Goal: Information Seeking & Learning: Learn about a topic

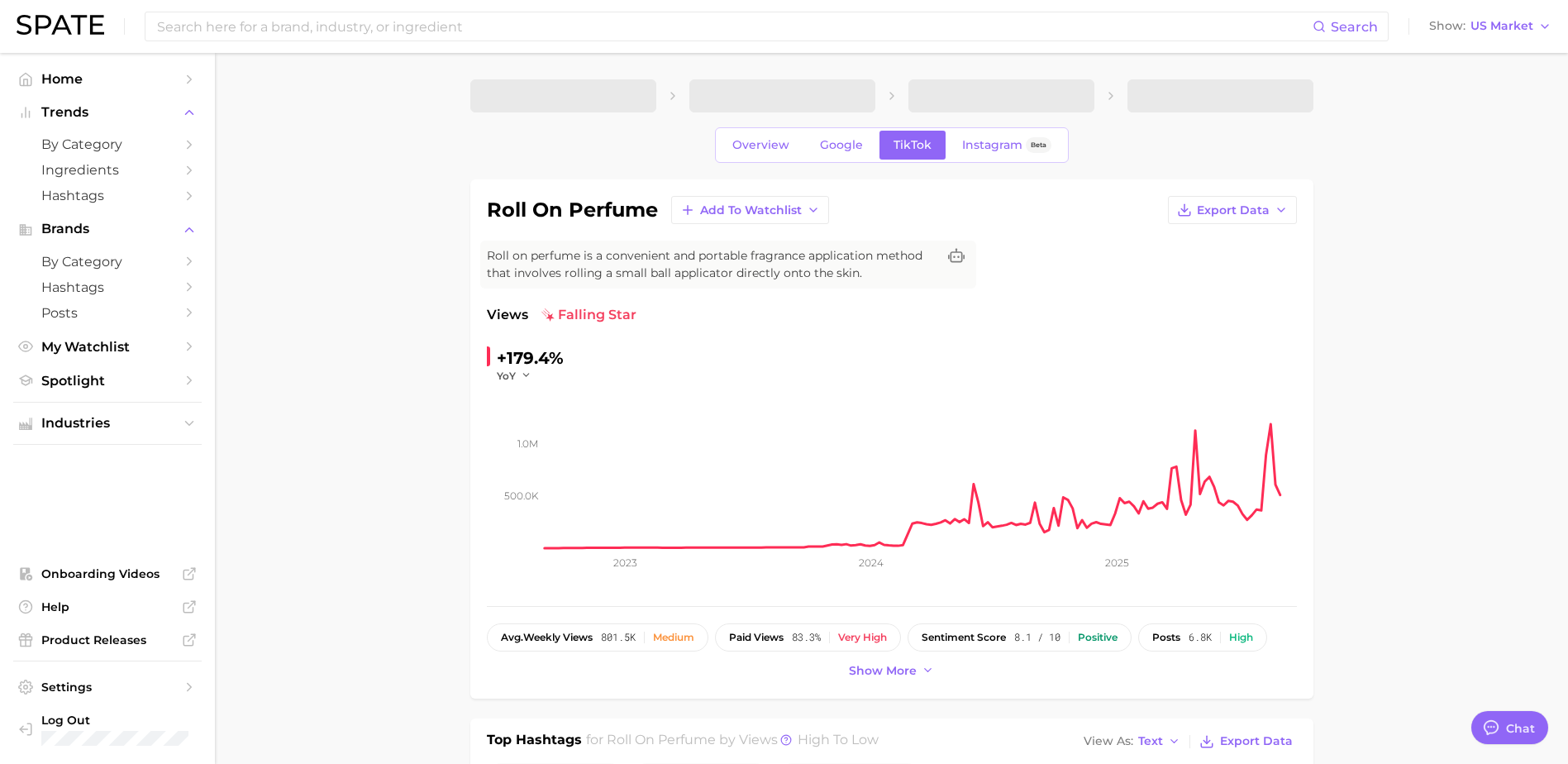
type textarea "x"
click at [296, 28] on input at bounding box center [734, 26] width 1157 height 28
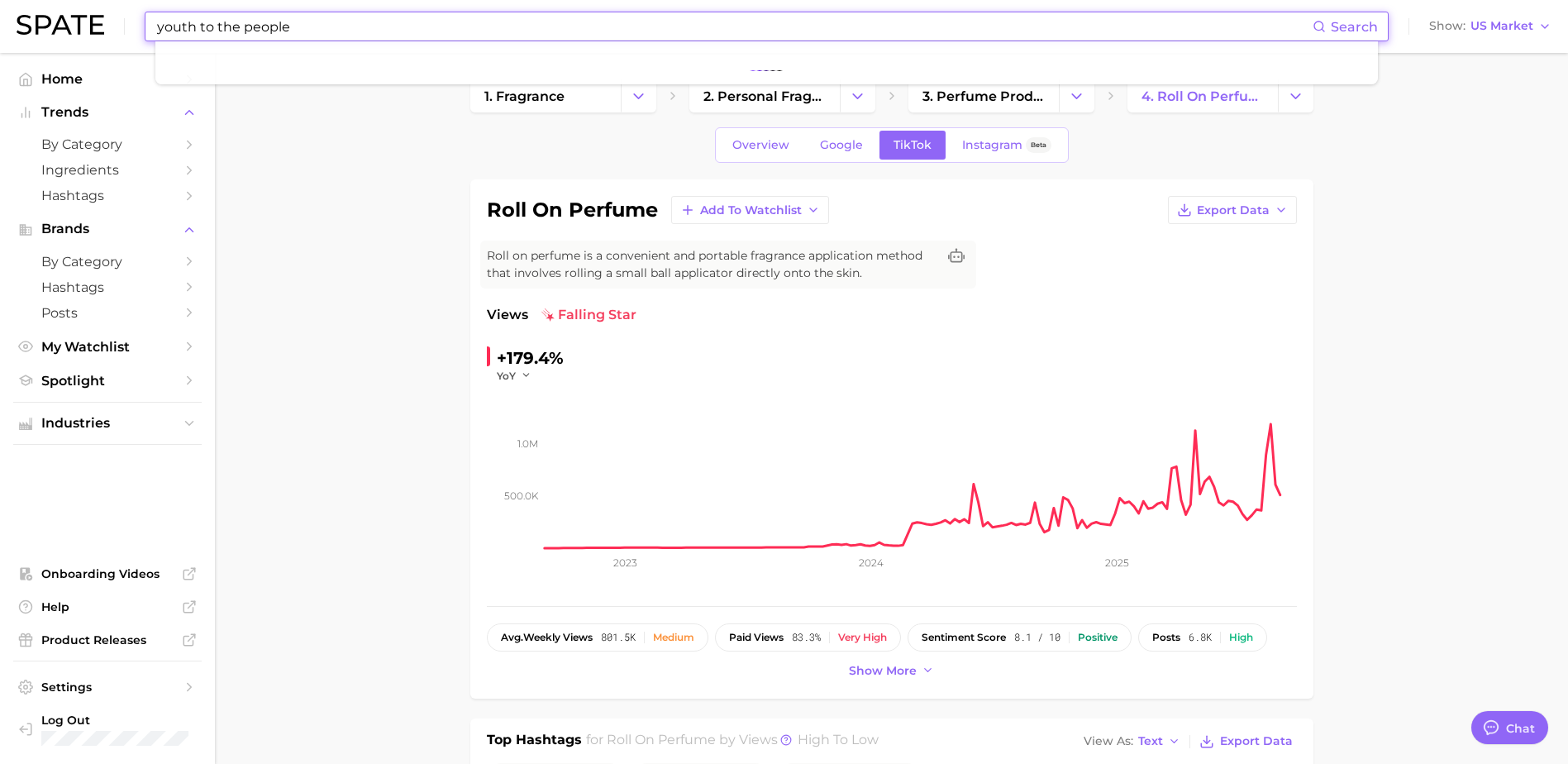
type input "youth to the people"
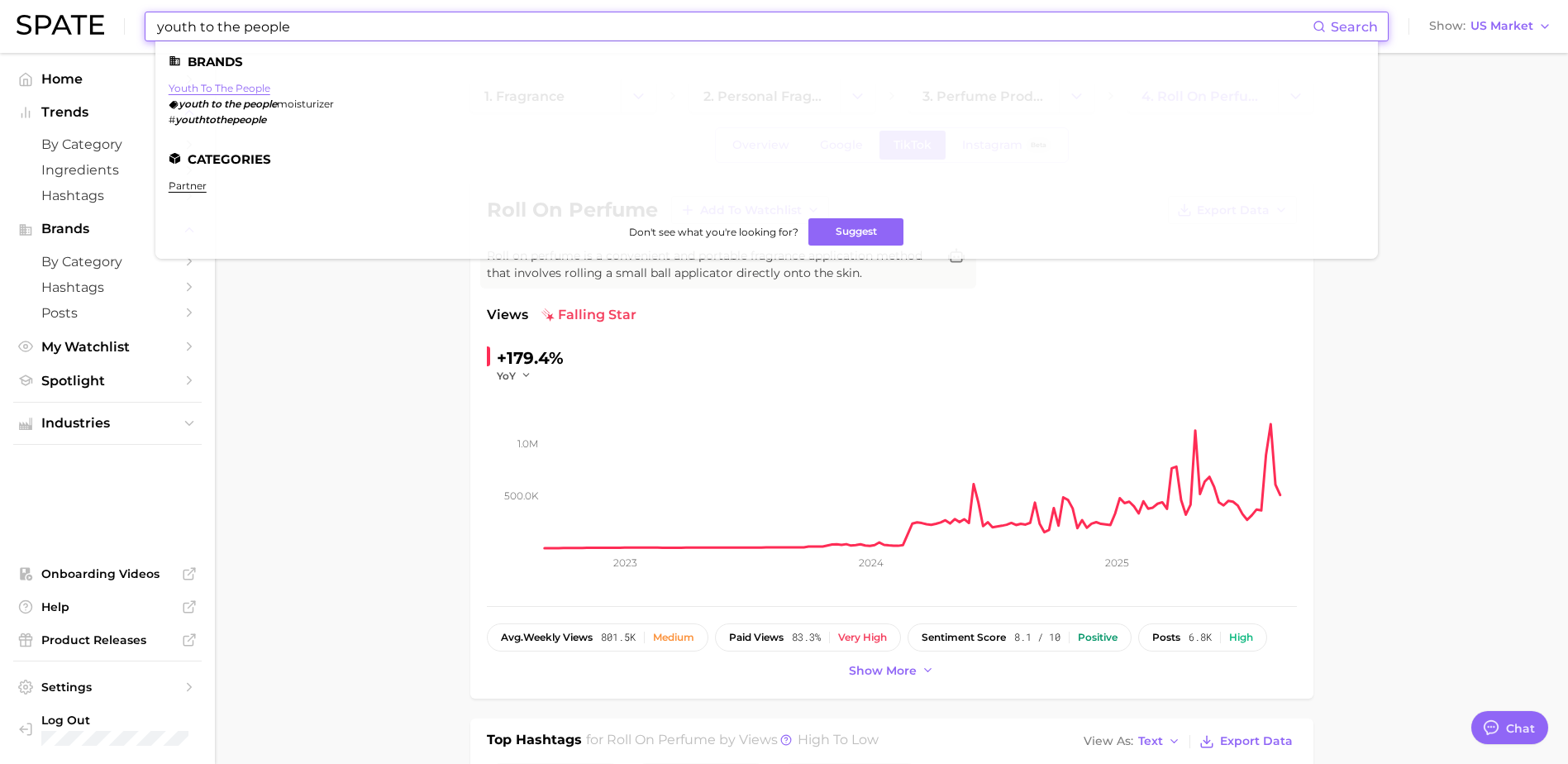
click at [235, 84] on link "youth to the people" at bounding box center [219, 88] width 101 height 13
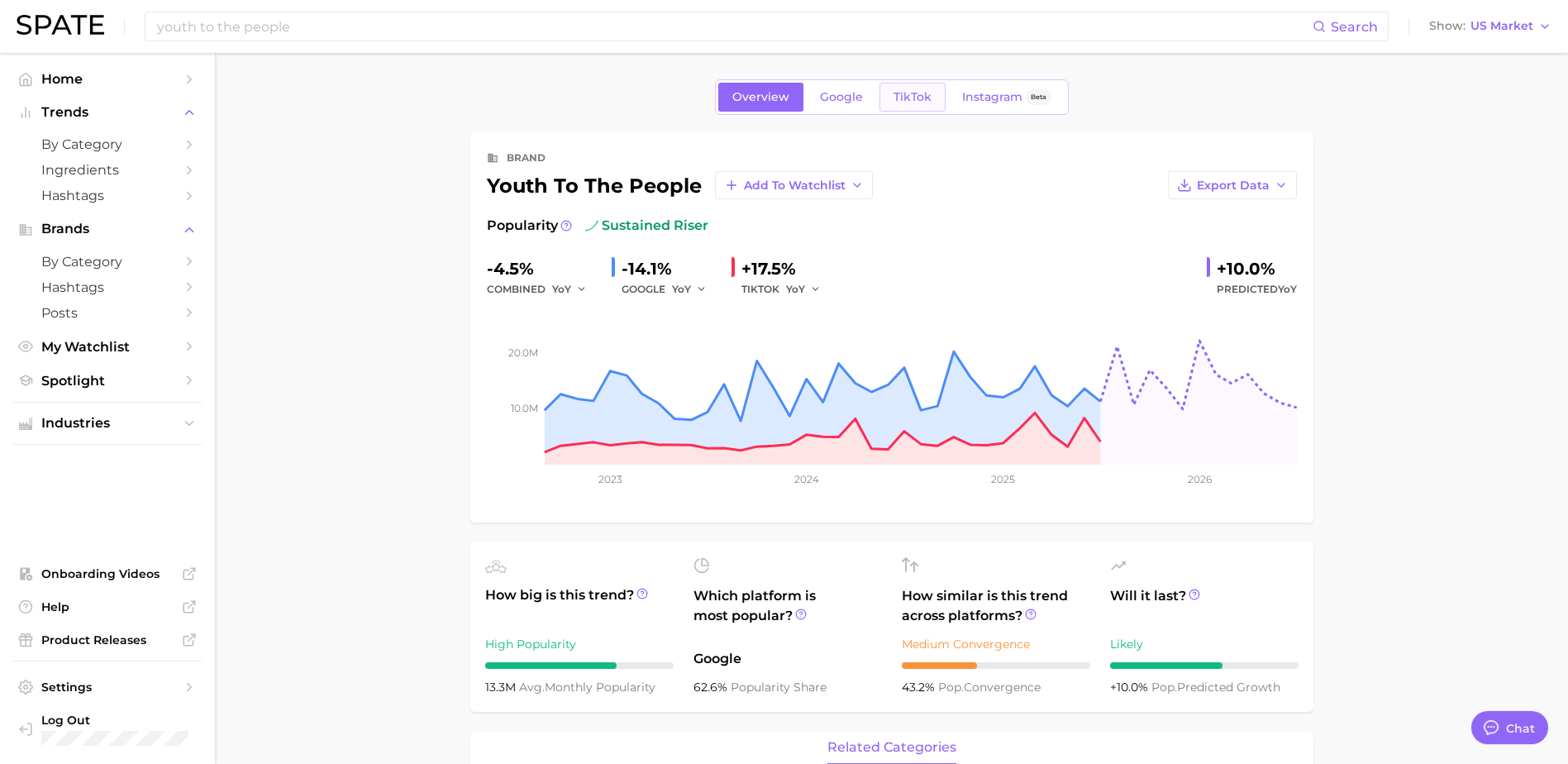
click at [903, 99] on span "TikTok" at bounding box center [912, 96] width 38 height 14
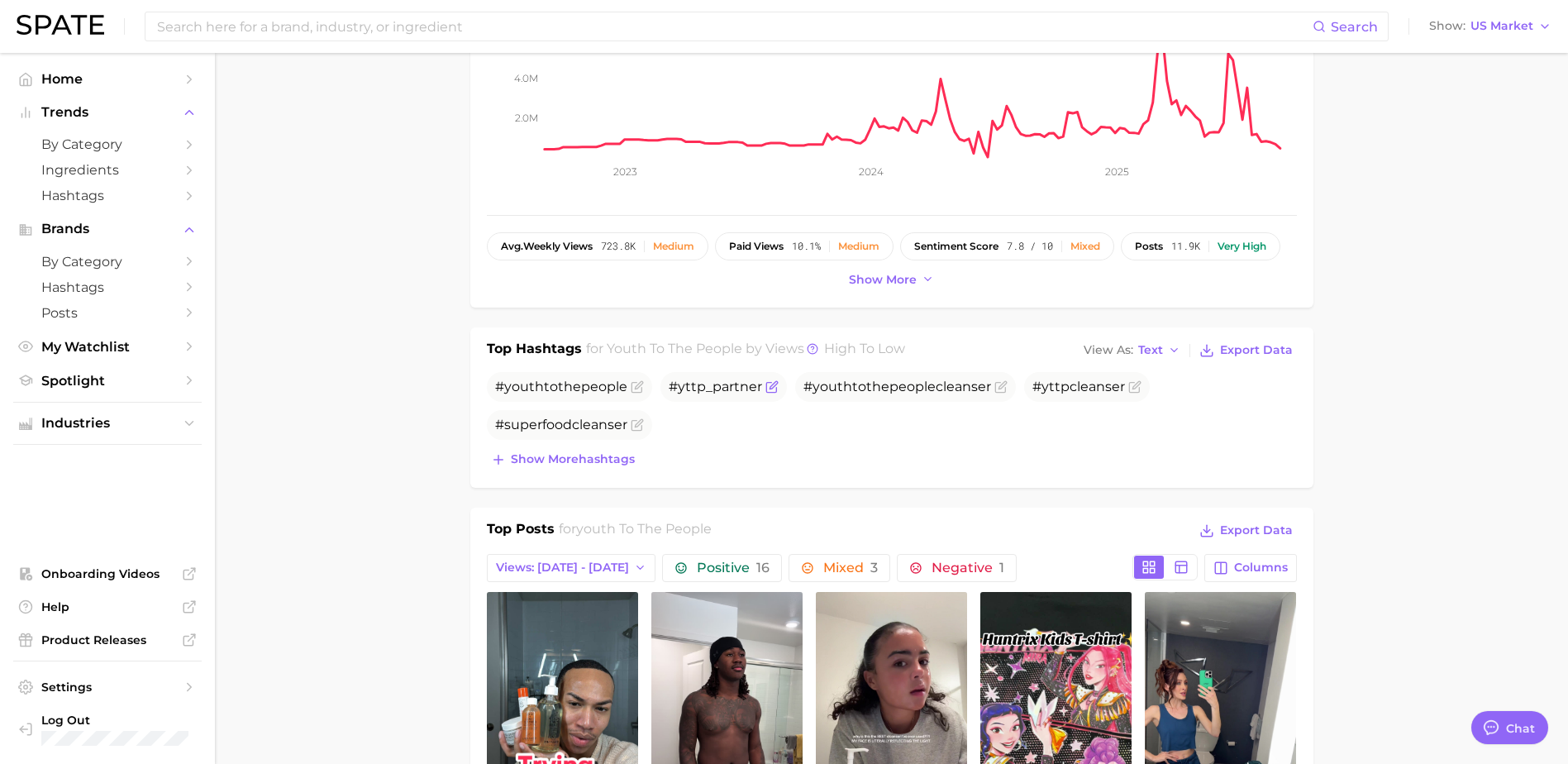
scroll to position [330, 0]
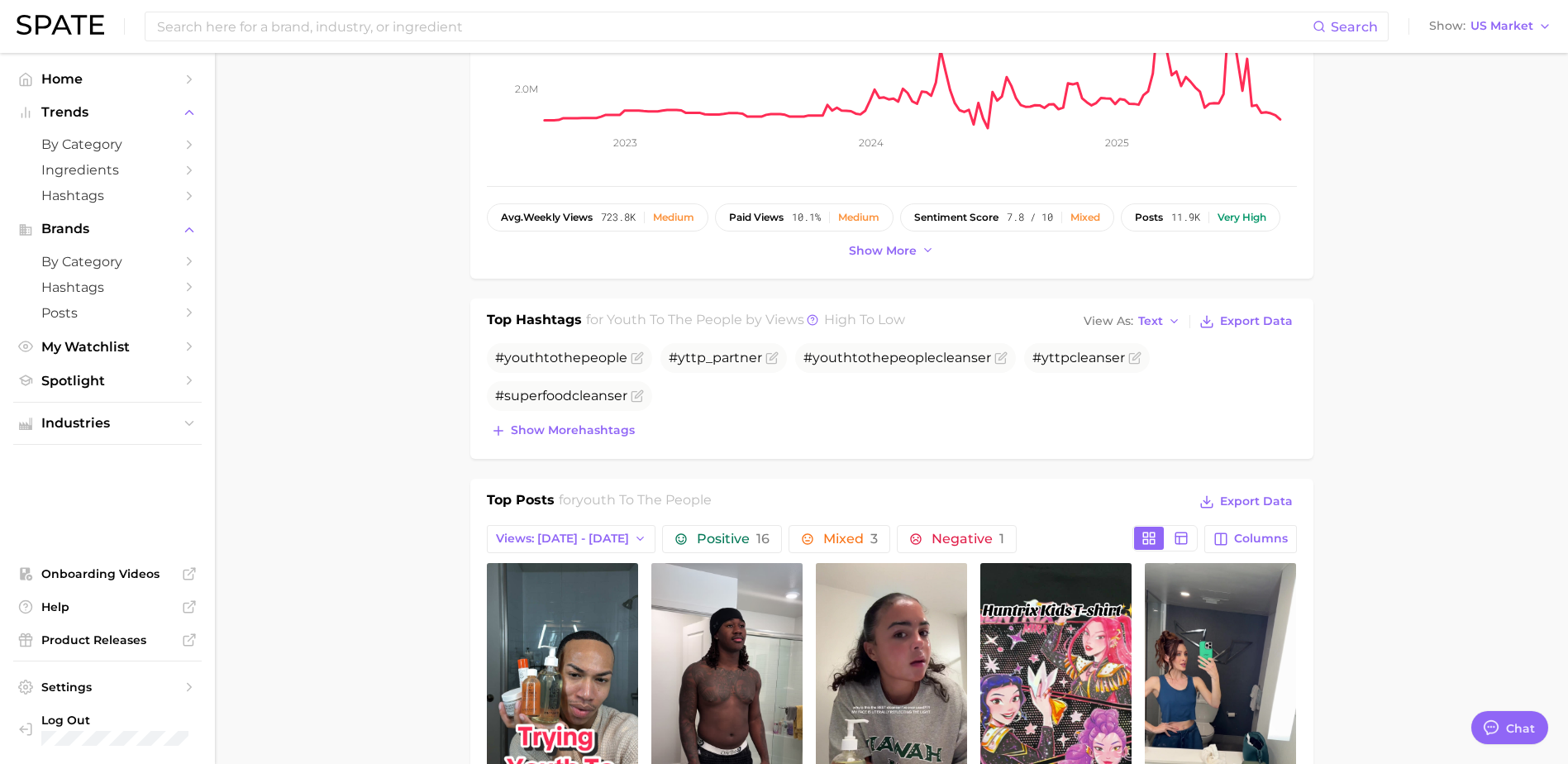
drag, startPoint x: 750, startPoint y: 538, endPoint x: 293, endPoint y: 335, distance: 500.1
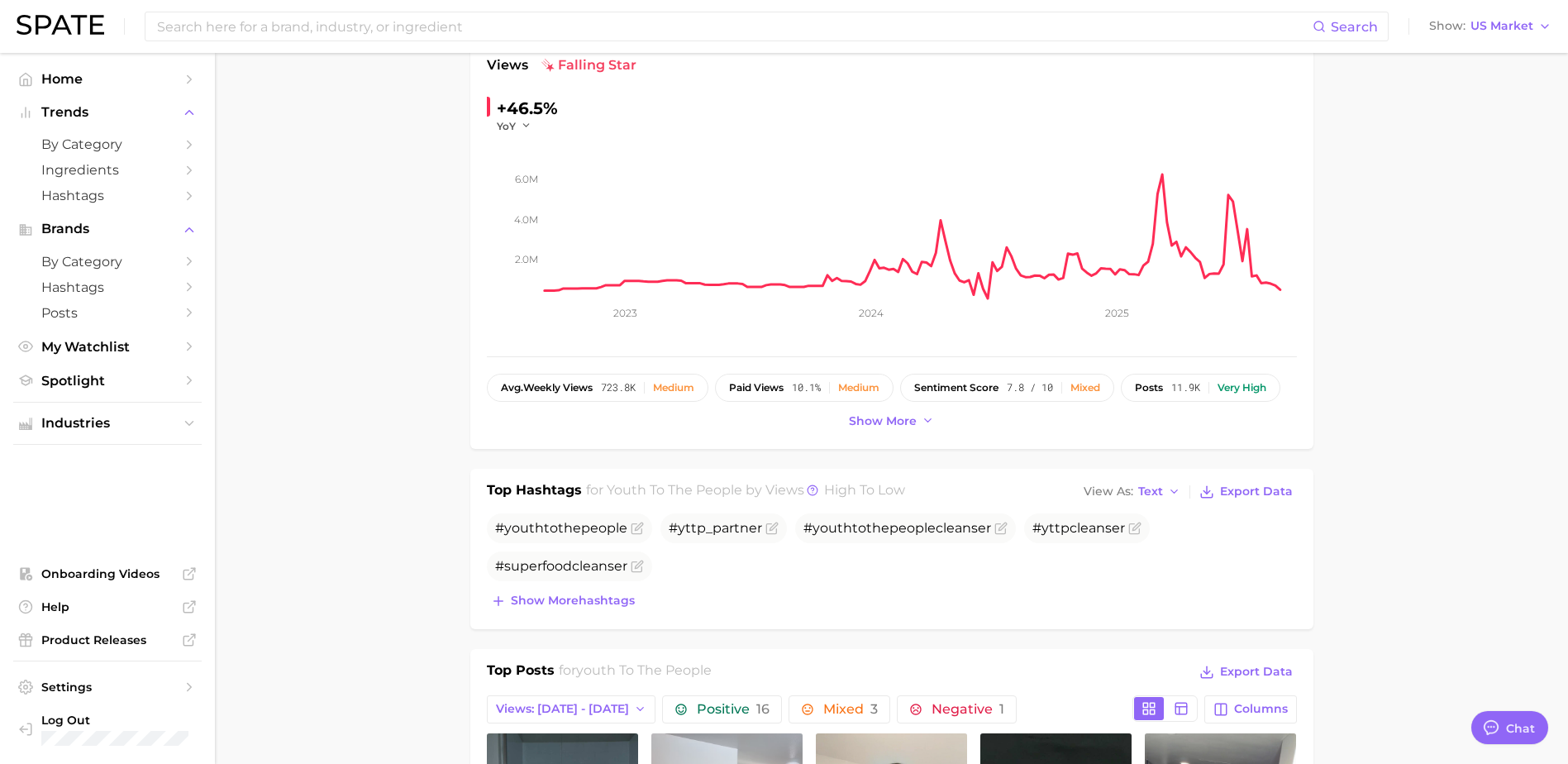
scroll to position [0, 0]
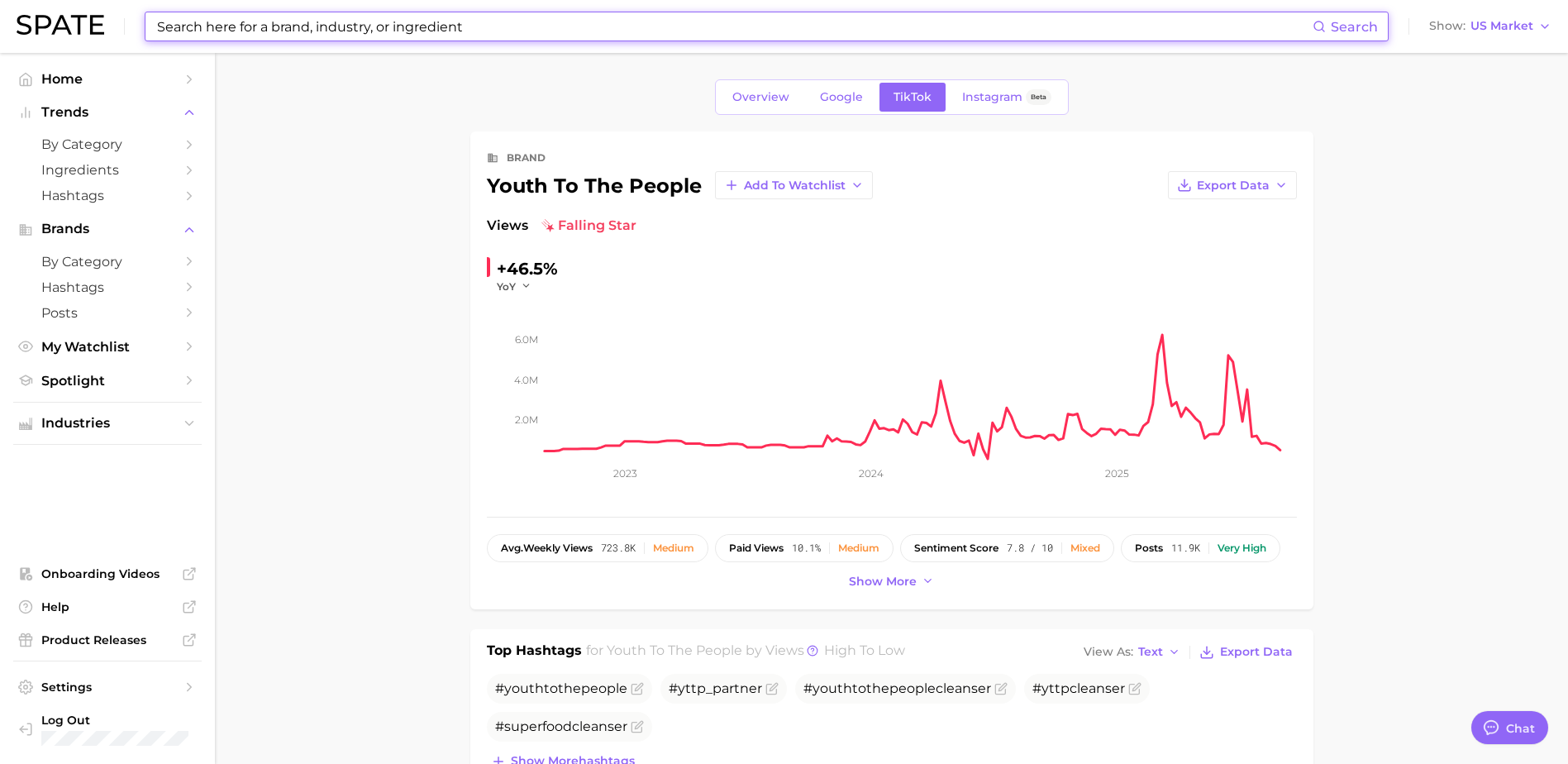
click at [421, 19] on input at bounding box center [734, 26] width 1157 height 28
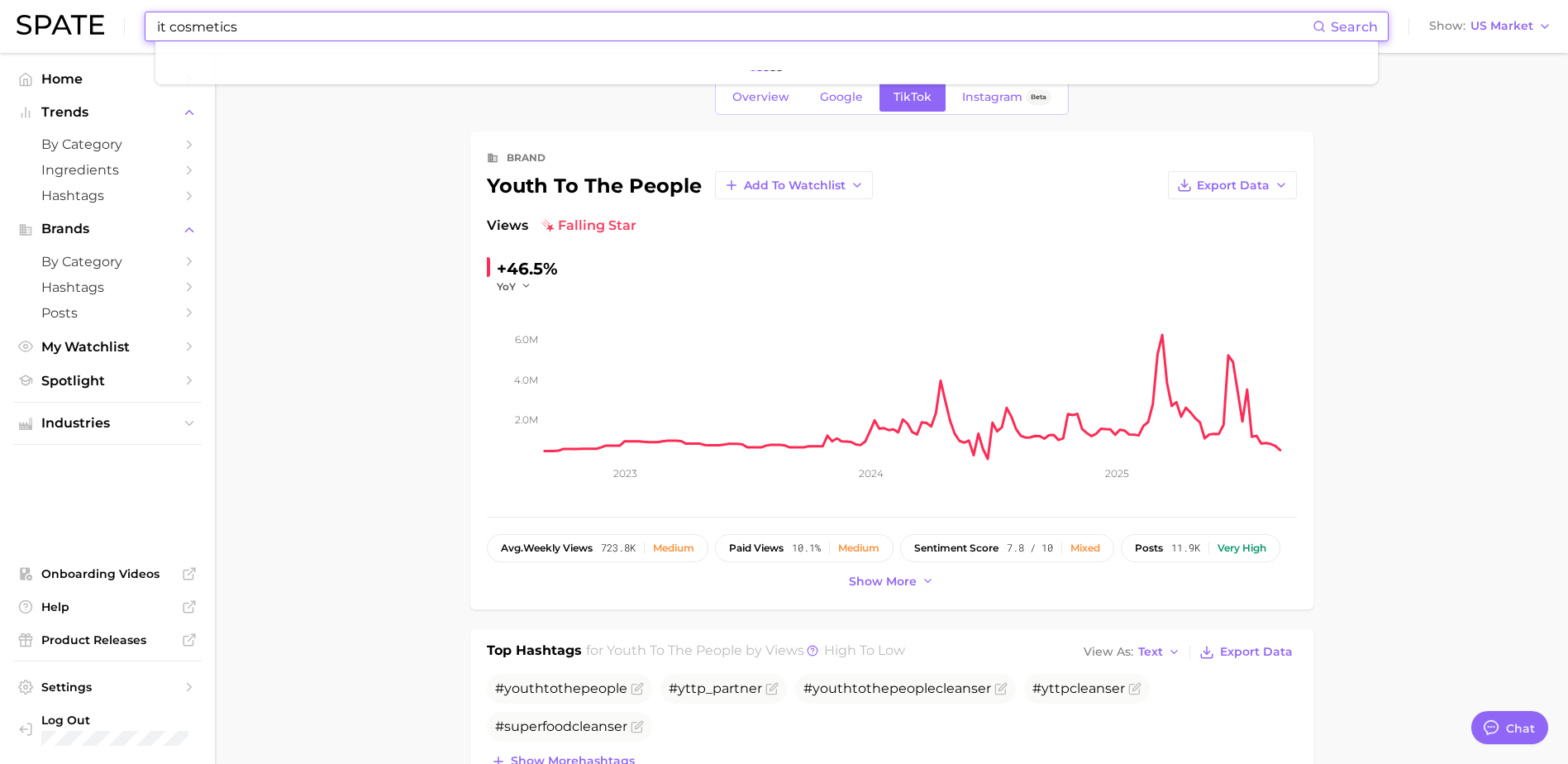
type input "it cosmetics"
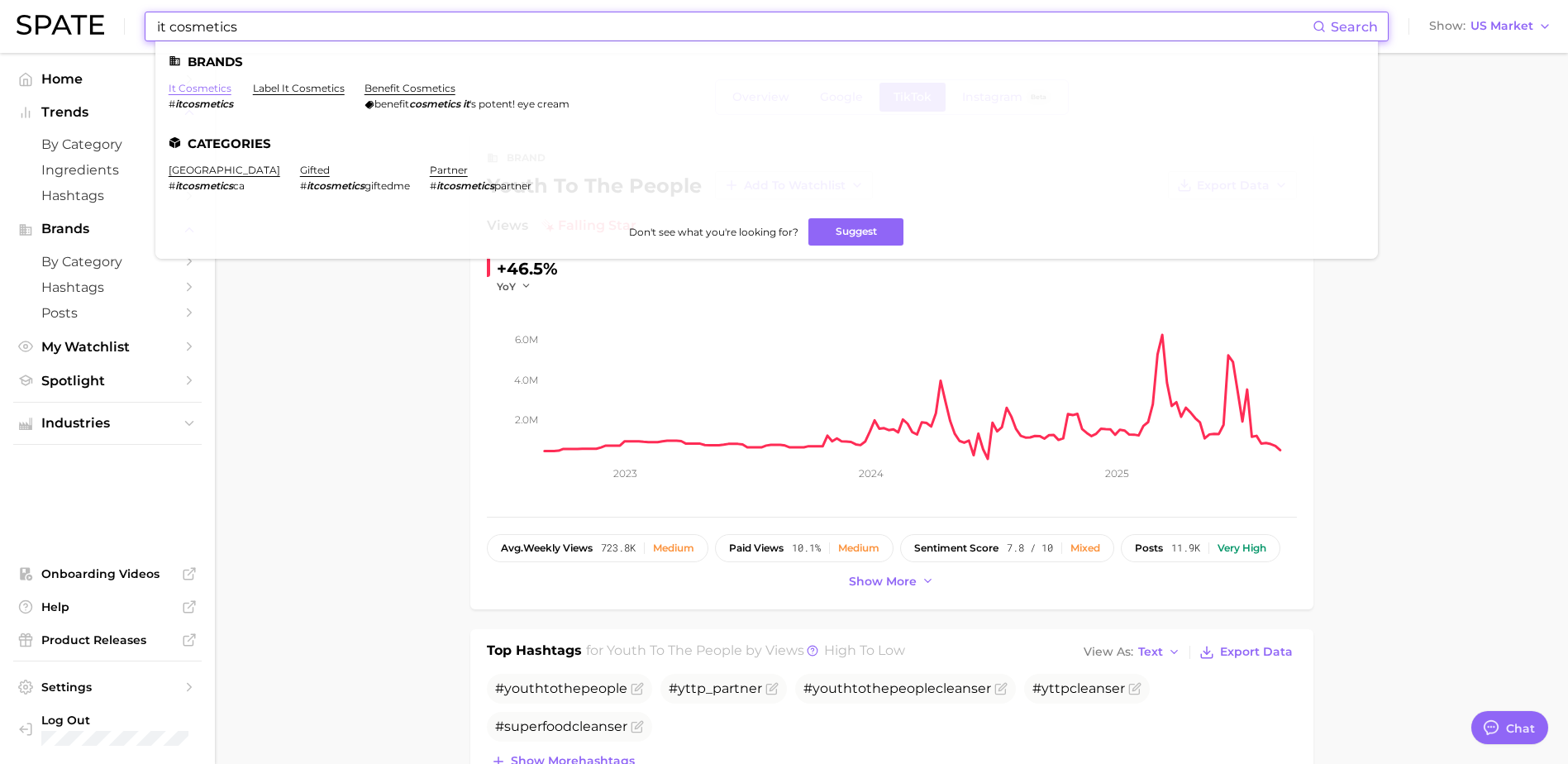
click at [179, 87] on link "it cosmetics" at bounding box center [200, 88] width 62 height 13
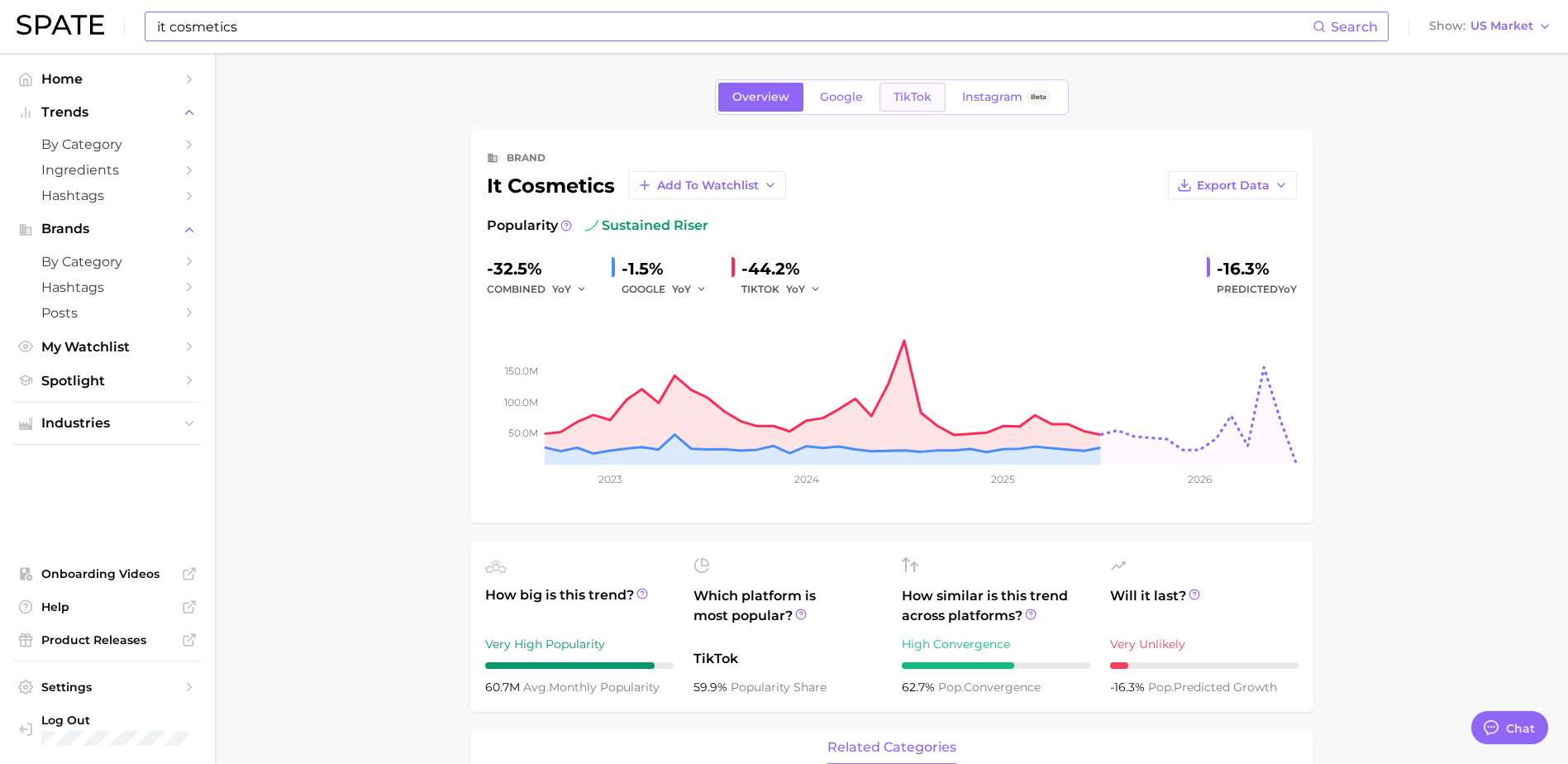
click at [905, 103] on span "TikTok" at bounding box center [912, 96] width 38 height 14
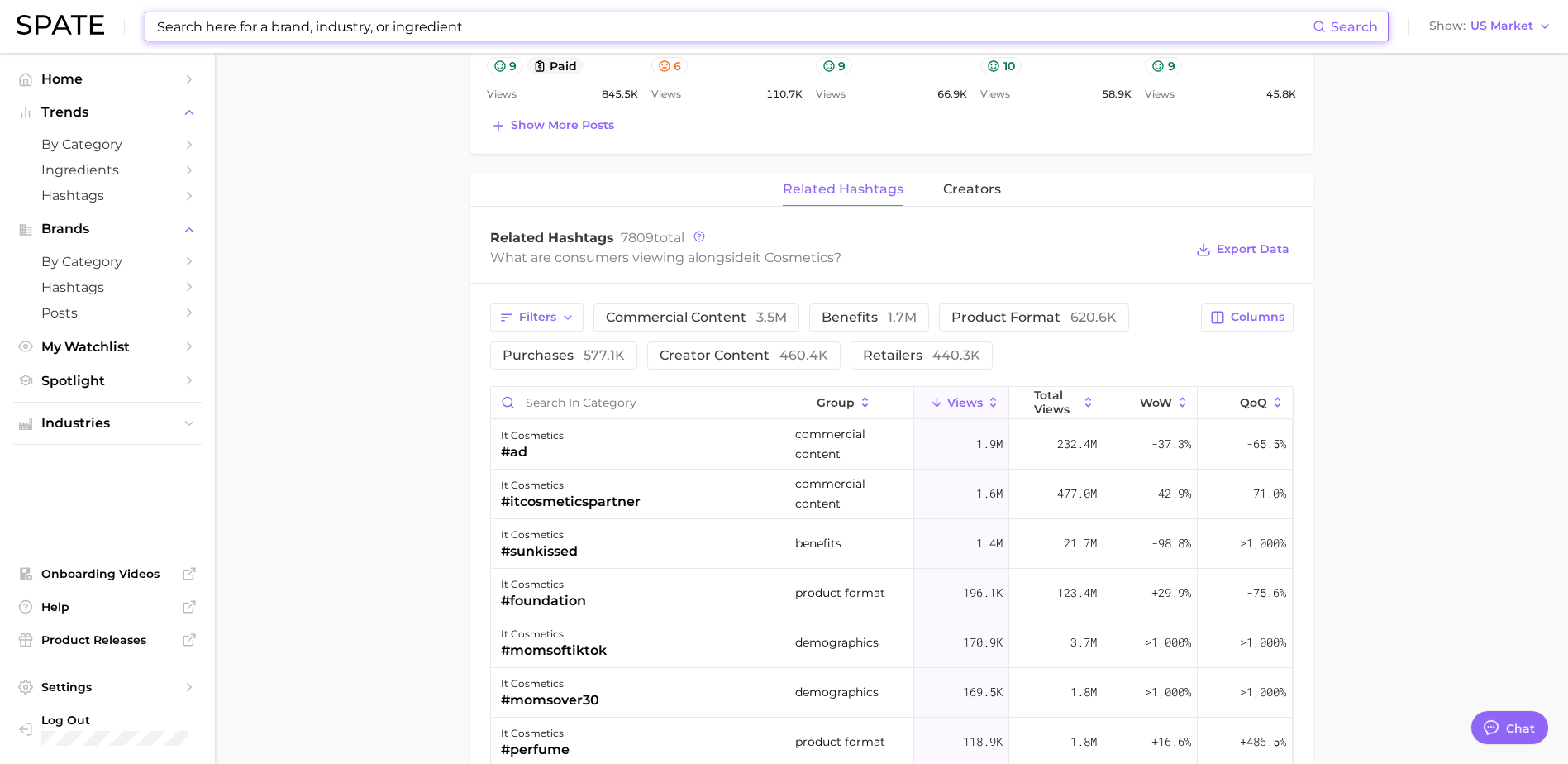
scroll to position [1075, 0]
click at [398, 29] on input at bounding box center [734, 26] width 1157 height 28
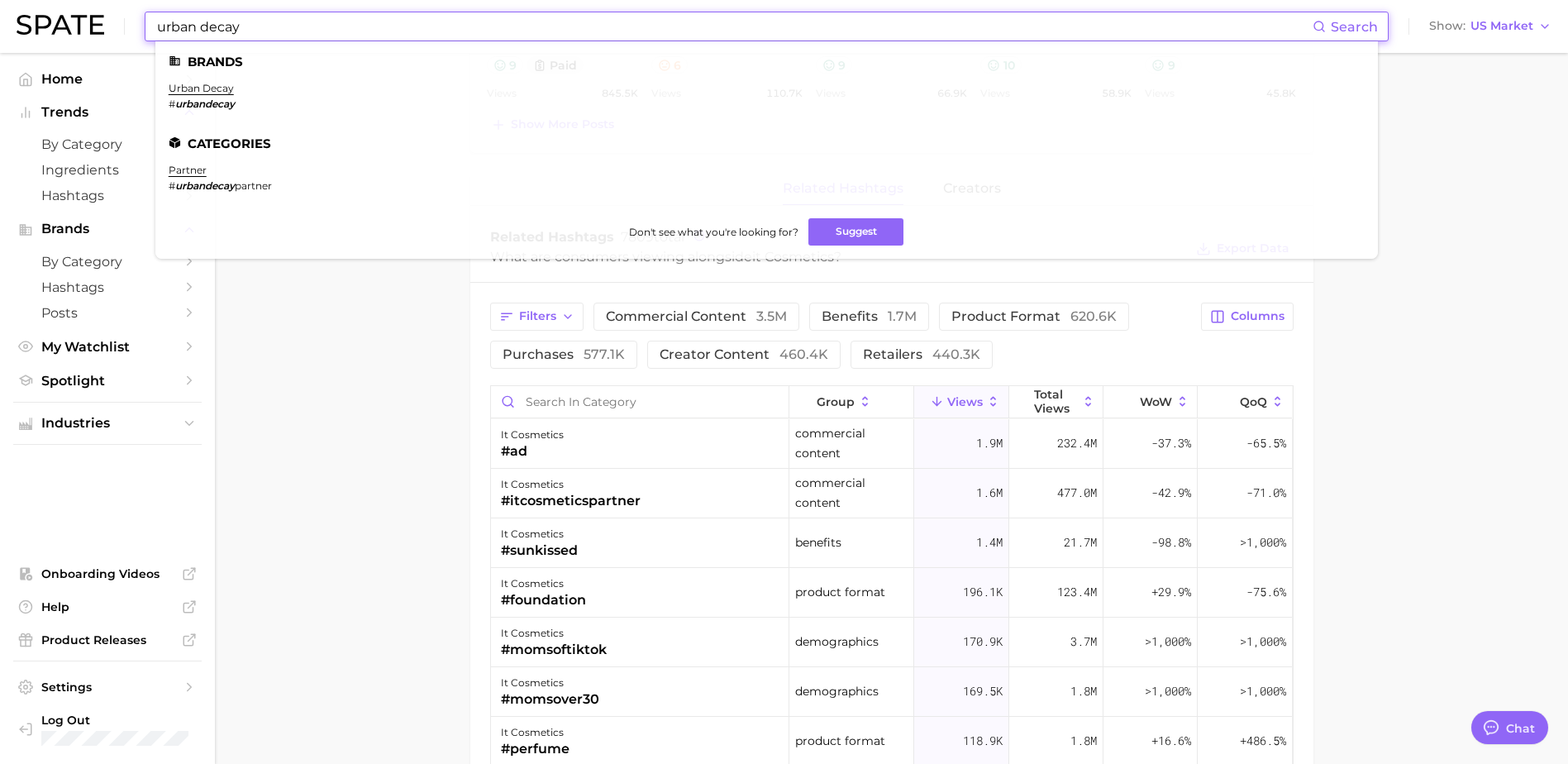
type input "urban decay"
click at [186, 79] on ul "Brands urban decay # urbandecay Categories partner # urbandecay partner Don't s…" at bounding box center [766, 149] width 1222 height 217
click at [188, 86] on link "urban decay" at bounding box center [201, 88] width 65 height 13
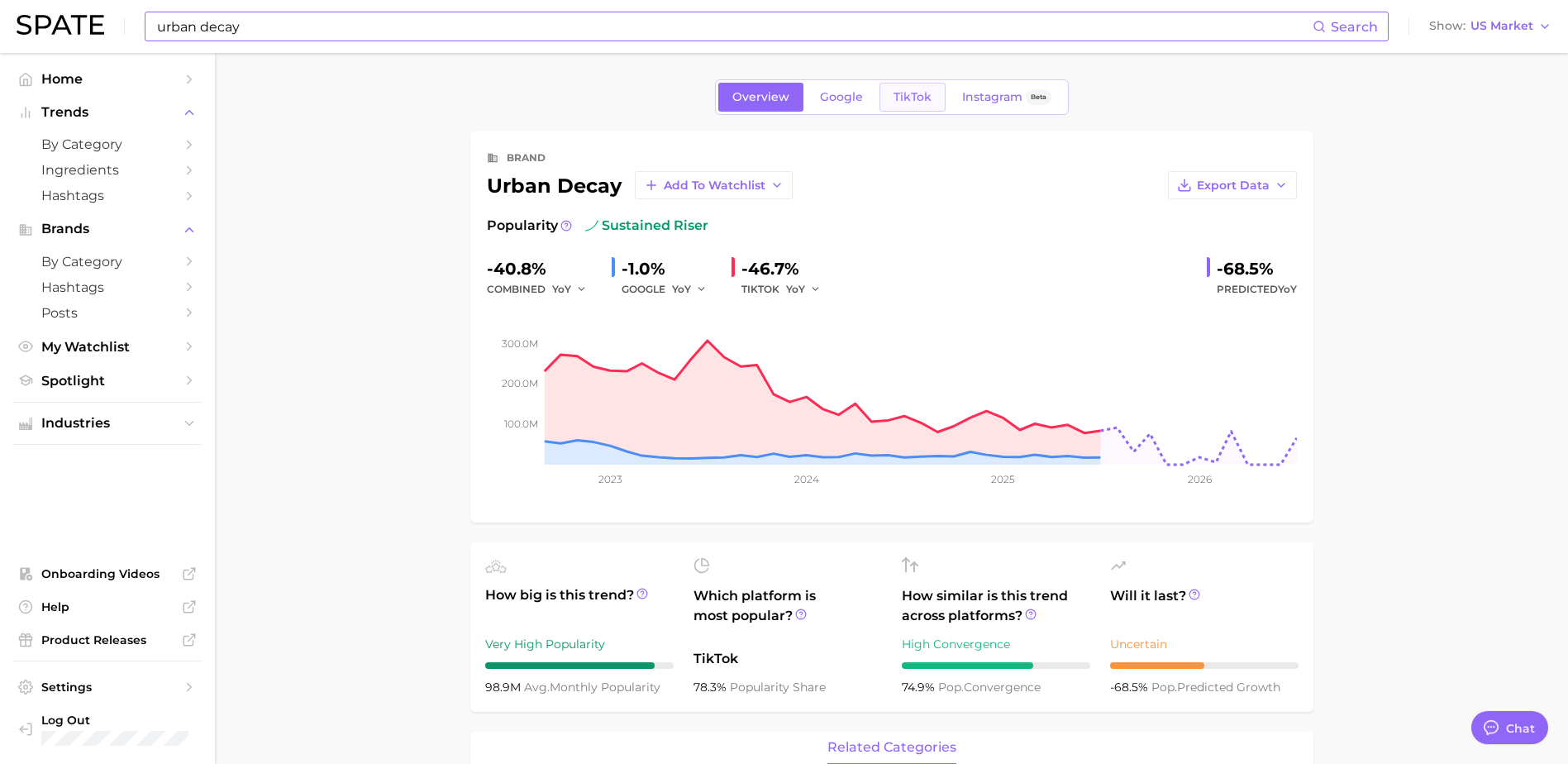
click at [906, 93] on span "TikTok" at bounding box center [912, 96] width 38 height 14
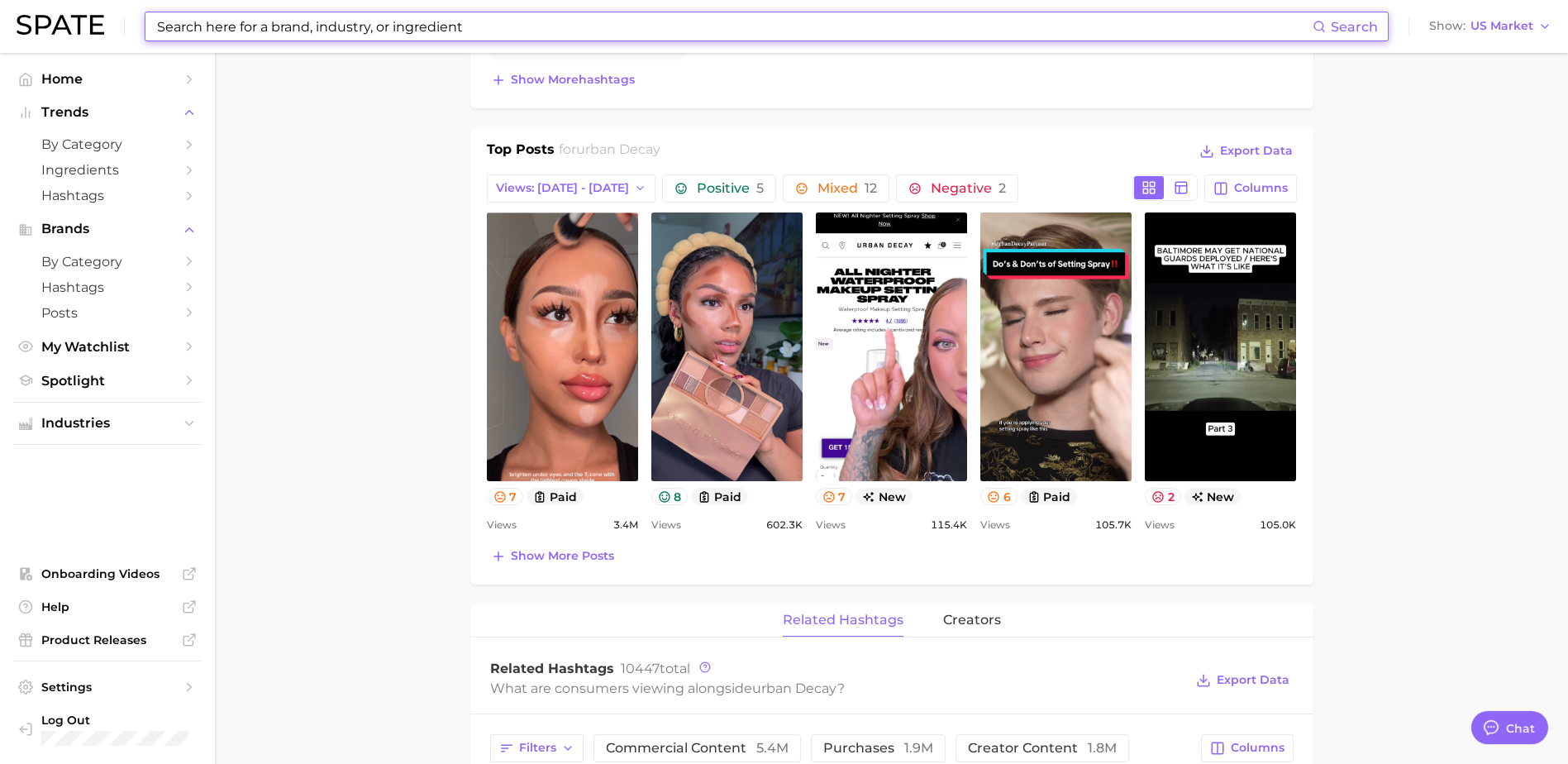
scroll to position [662, 0]
